Goal: Check status: Check status

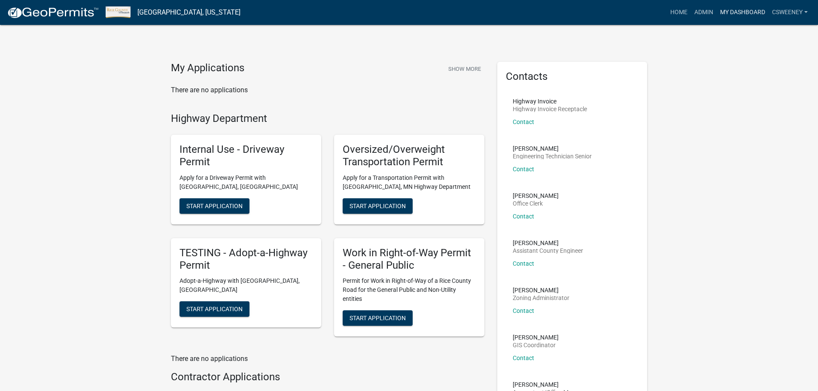
click at [750, 7] on link "My Dashboard" at bounding box center [742, 12] width 52 height 16
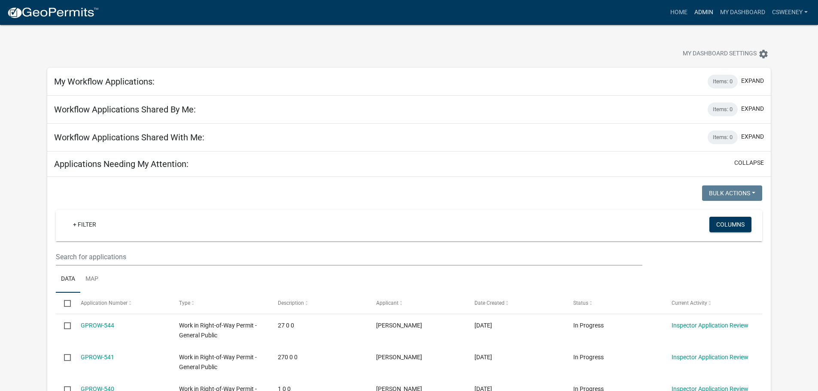
click at [697, 12] on link "Admin" at bounding box center [704, 12] width 26 height 16
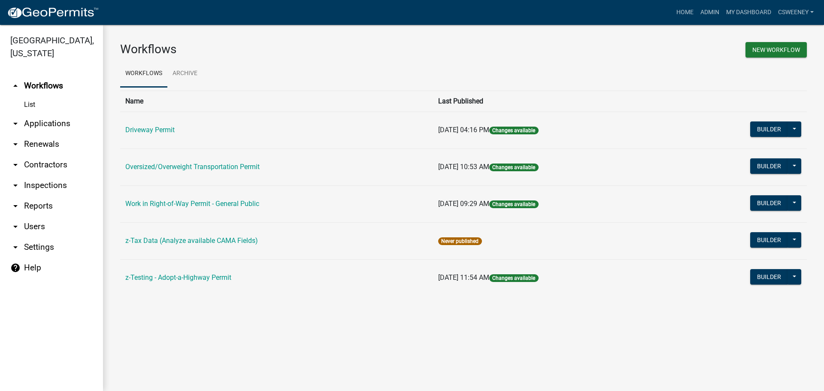
click at [225, 197] on td "Work in Right-of-Way Permit - General Public" at bounding box center [276, 203] width 313 height 37
click at [225, 205] on link "Work in Right-of-Way Permit - General Public" at bounding box center [192, 204] width 134 height 8
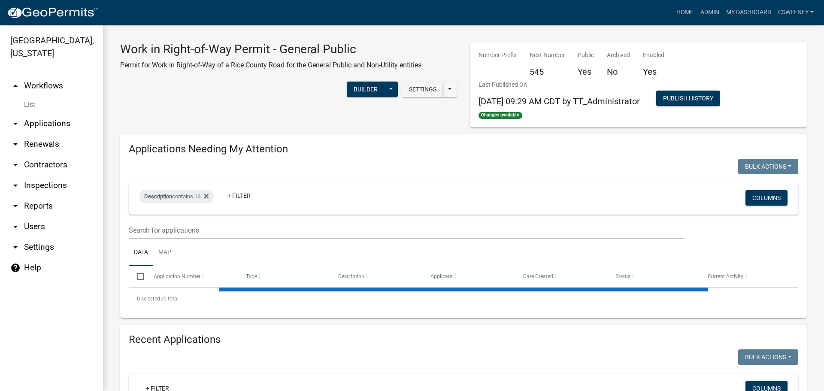
select select "1: 25"
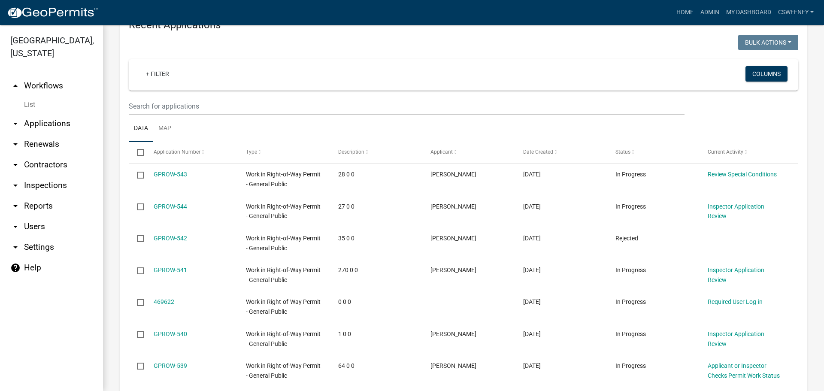
scroll to position [343, 0]
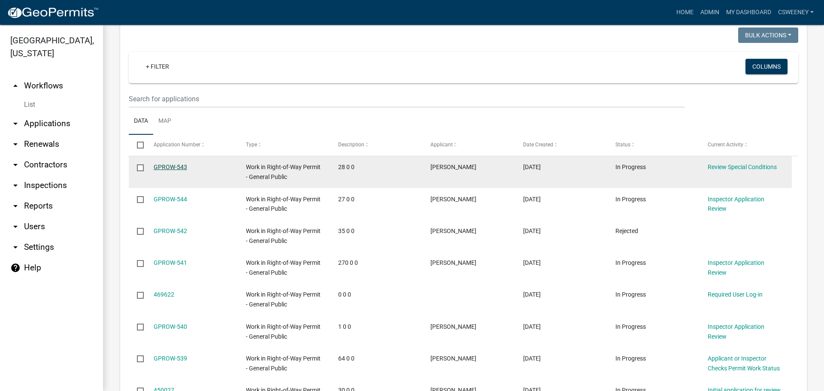
click at [164, 166] on link "GPROW-543" at bounding box center [170, 167] width 33 height 7
